Goal: Entertainment & Leisure: Consume media (video, audio)

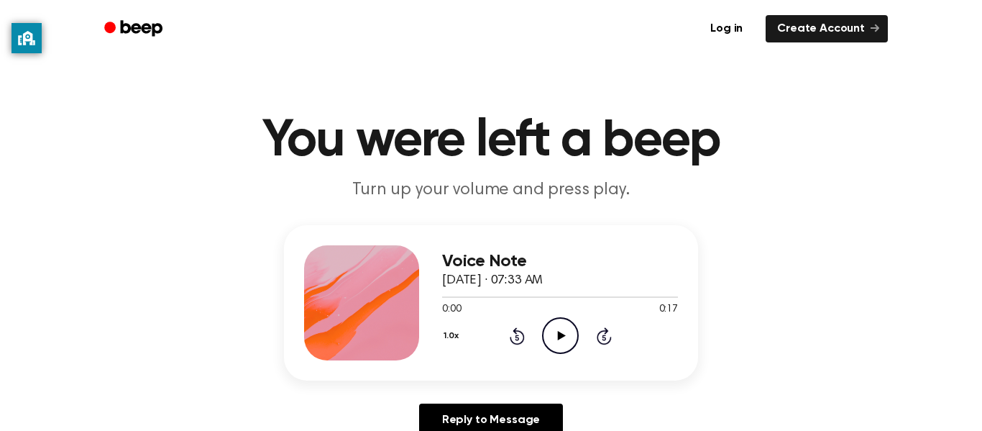
click at [558, 323] on icon "Play Audio" at bounding box center [560, 335] width 37 height 37
click at [573, 334] on icon "Play Audio" at bounding box center [560, 335] width 37 height 37
click at [554, 335] on icon "Play Audio" at bounding box center [560, 335] width 37 height 37
click at [403, 31] on ul "Log in Create Account" at bounding box center [537, 28] width 701 height 33
click at [563, 335] on icon at bounding box center [561, 335] width 8 height 9
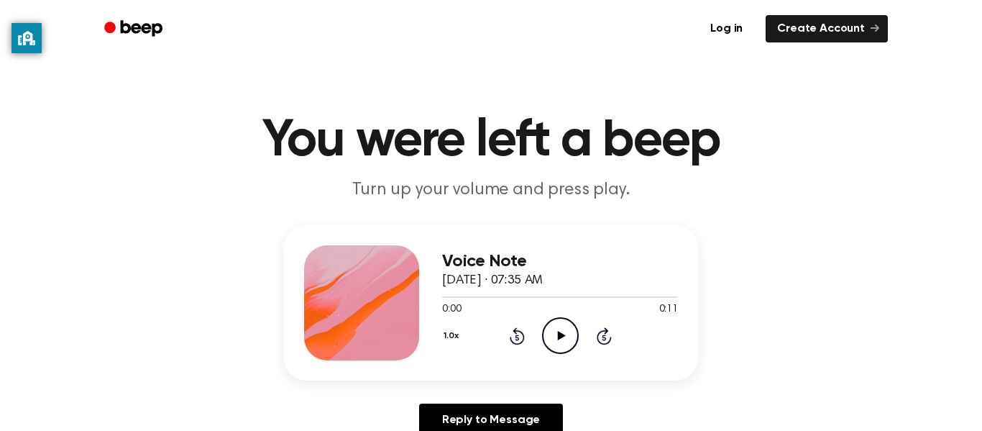
click at [547, 323] on circle at bounding box center [560, 335] width 35 height 35
click at [545, 332] on icon "Play Audio" at bounding box center [560, 335] width 37 height 37
click at [513, 332] on icon at bounding box center [517, 335] width 15 height 17
click at [510, 339] on icon at bounding box center [517, 335] width 15 height 17
click at [556, 329] on icon "Play Audio" at bounding box center [560, 335] width 37 height 37
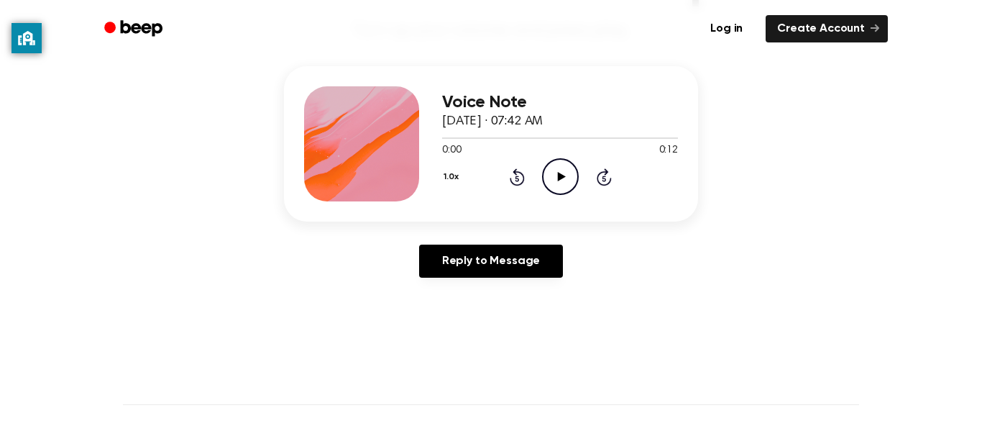
scroll to position [161, 0]
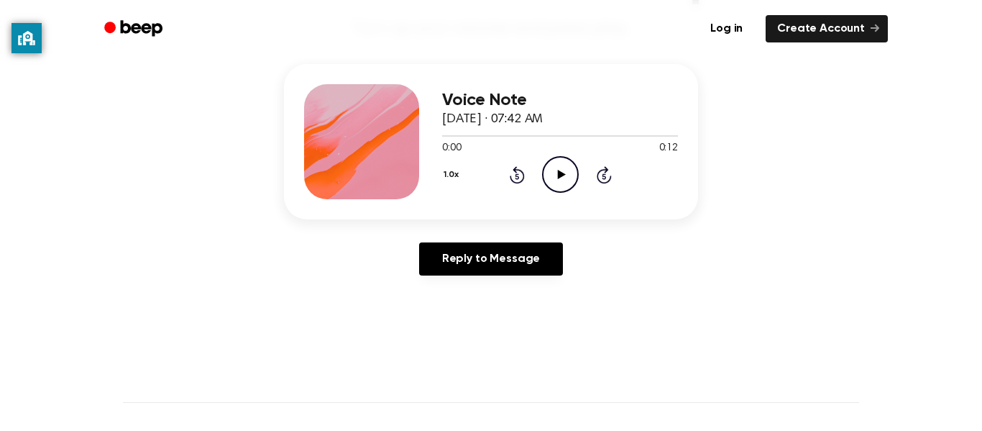
click at [561, 170] on icon "Play Audio" at bounding box center [560, 174] width 37 height 37
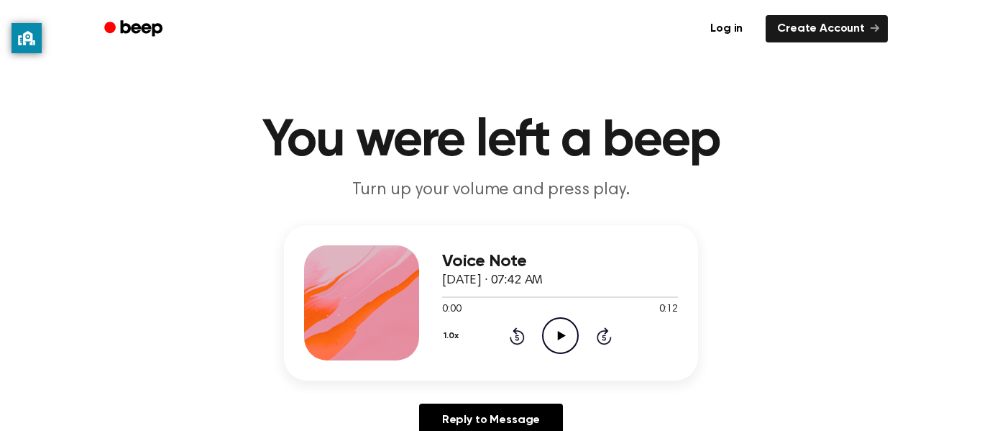
scroll to position [3, 0]
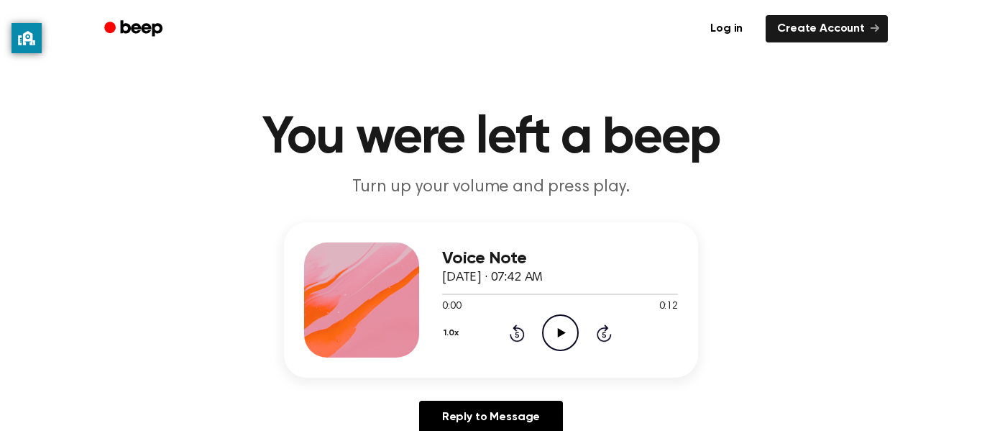
click at [570, 320] on icon "Play Audio" at bounding box center [560, 332] width 37 height 37
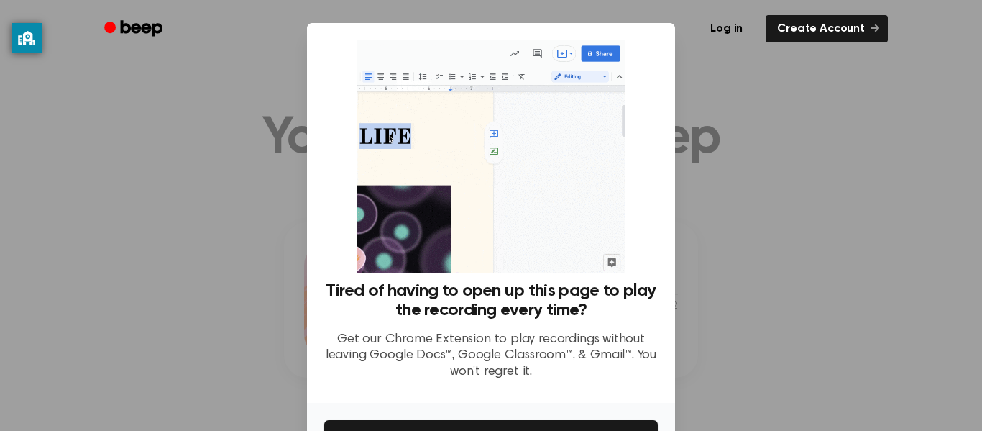
click at [229, 78] on div at bounding box center [491, 215] width 982 height 431
click at [211, 95] on div at bounding box center [491, 215] width 982 height 431
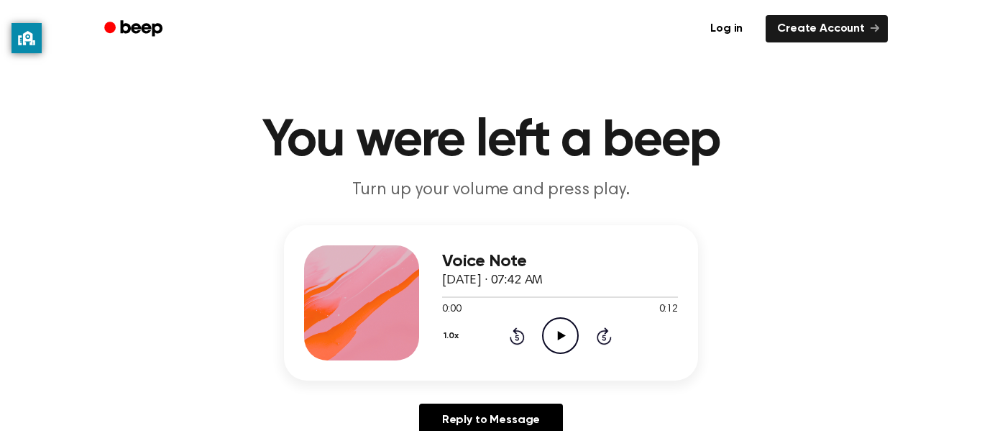
click at [569, 328] on icon "Play Audio" at bounding box center [560, 335] width 37 height 37
click at [565, 331] on icon "Play Audio" at bounding box center [560, 335] width 37 height 37
click at [559, 339] on icon at bounding box center [561, 335] width 8 height 9
click at [551, 343] on icon "Play Audio" at bounding box center [560, 335] width 37 height 37
click at [567, 336] on icon "Play Audio" at bounding box center [560, 335] width 37 height 37
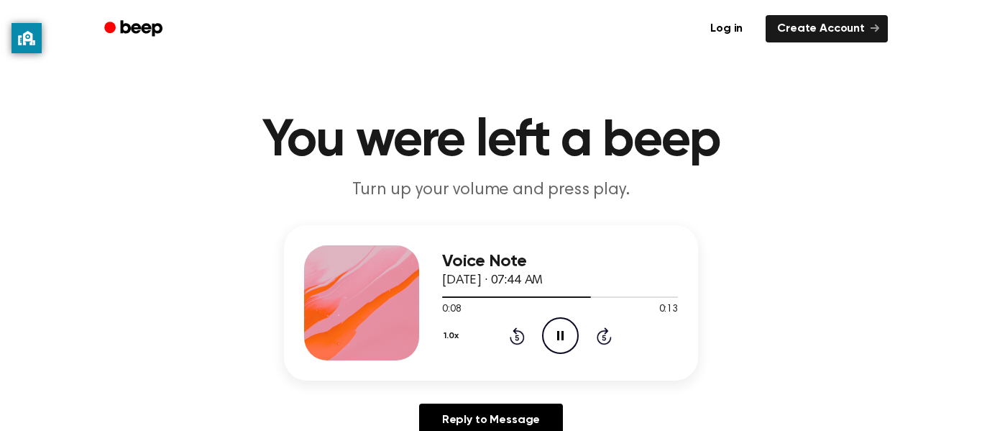
click at [514, 329] on icon at bounding box center [517, 335] width 15 height 17
click at [564, 327] on icon "Play Audio" at bounding box center [560, 335] width 37 height 37
click at [557, 329] on icon "Play Audio" at bounding box center [560, 335] width 37 height 37
